Goal: Transaction & Acquisition: Purchase product/service

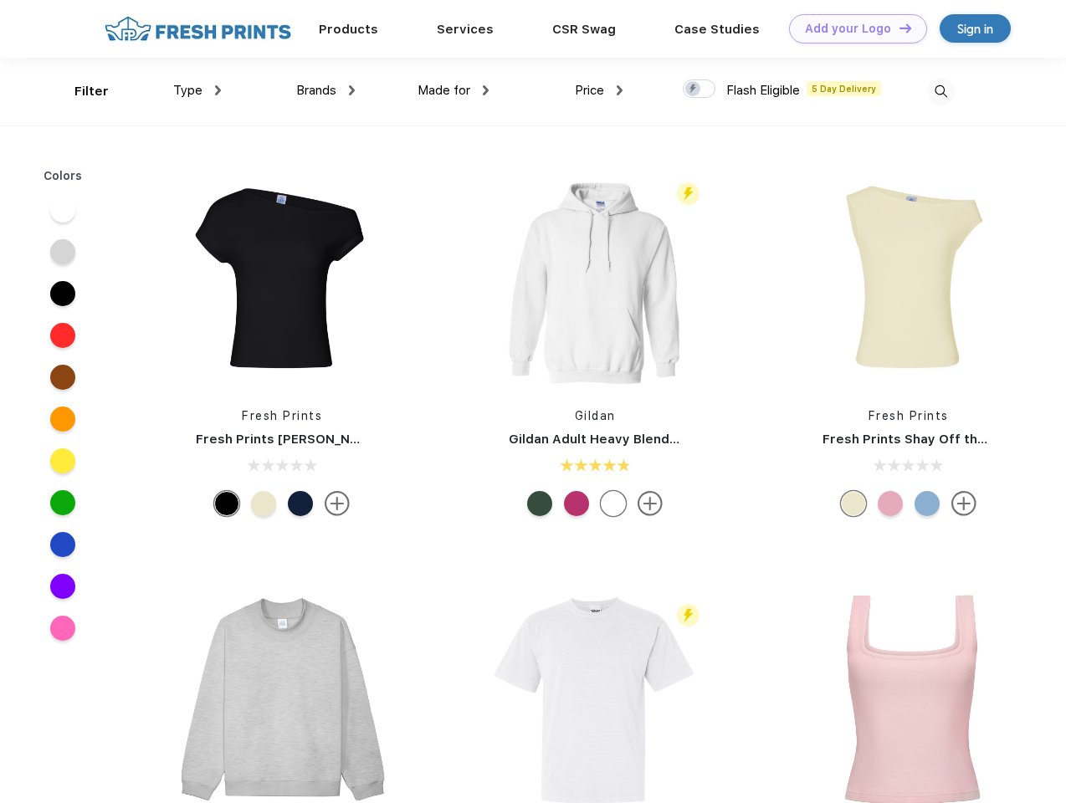
scroll to position [1, 0]
click at [852, 28] on link "Add your Logo Design Tool" at bounding box center [858, 28] width 138 height 29
click at [0, 0] on div "Design Tool" at bounding box center [0, 0] width 0 height 0
click at [898, 28] on link "Add your Logo Design Tool" at bounding box center [858, 28] width 138 height 29
click at [80, 91] on div "Filter" at bounding box center [91, 91] width 34 height 19
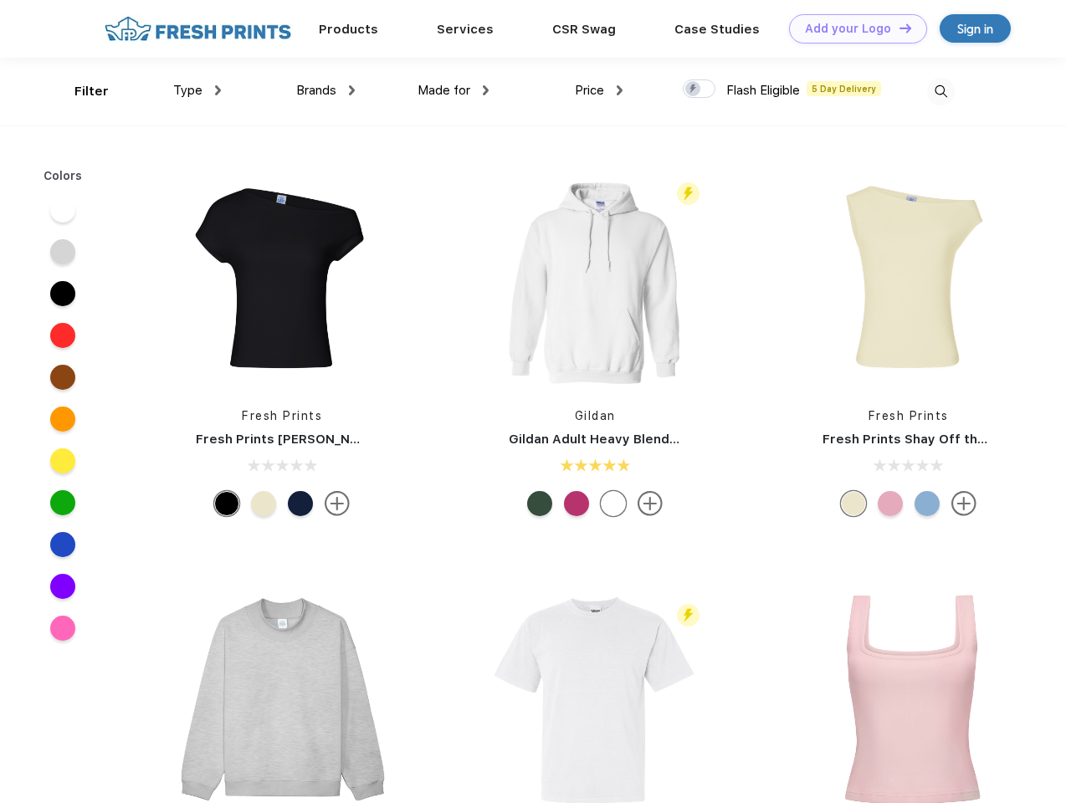
click at [197, 90] on span "Type" at bounding box center [187, 90] width 29 height 15
click at [325, 90] on span "Brands" at bounding box center [316, 90] width 40 height 15
click at [453, 90] on span "Made for" at bounding box center [443, 90] width 53 height 15
click at [599, 90] on span "Price" at bounding box center [589, 90] width 29 height 15
click at [699, 90] on div at bounding box center [699, 88] width 33 height 18
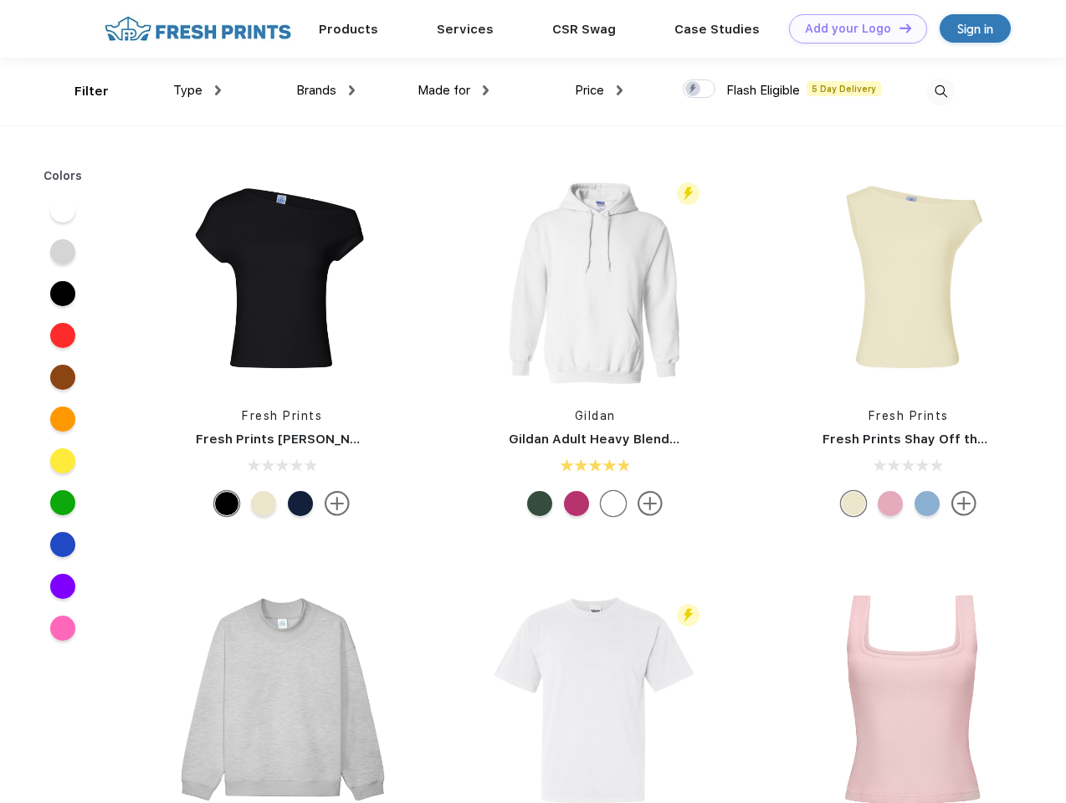
click at [693, 90] on input "checkbox" at bounding box center [688, 84] width 11 height 11
click at [940, 91] on img at bounding box center [941, 92] width 28 height 28
